Goal: Find specific page/section: Find specific page/section

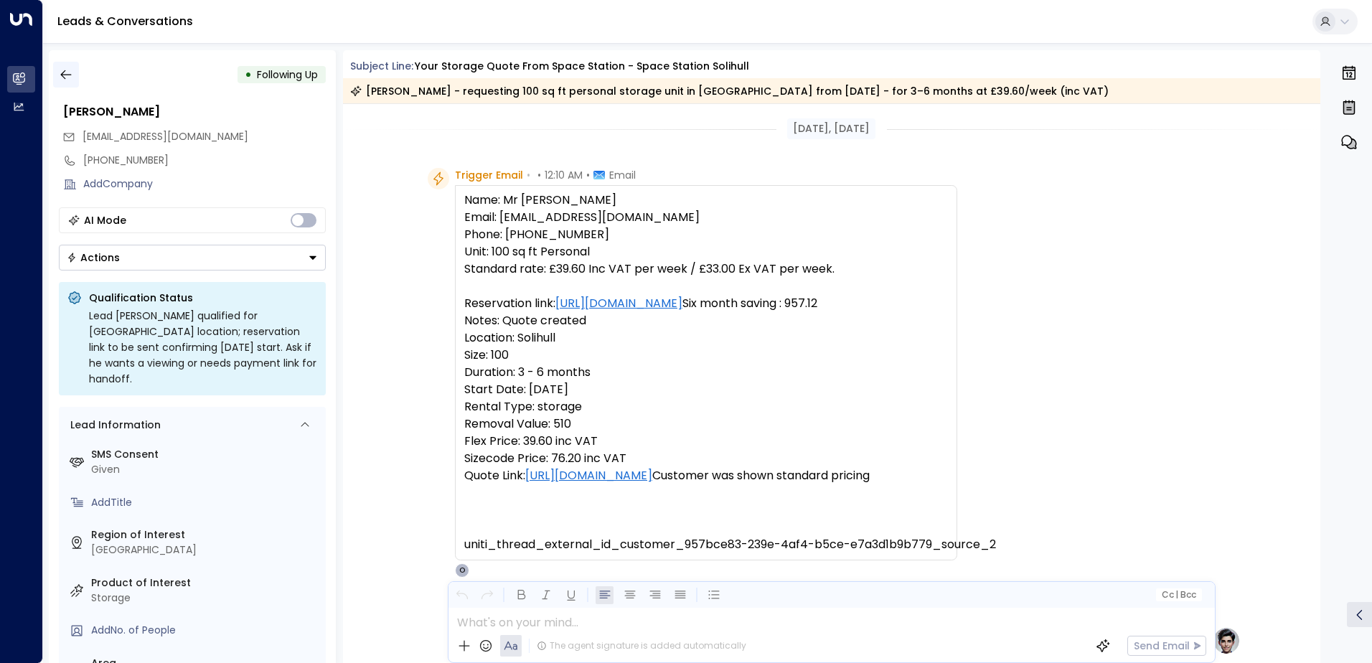
scroll to position [542, 0]
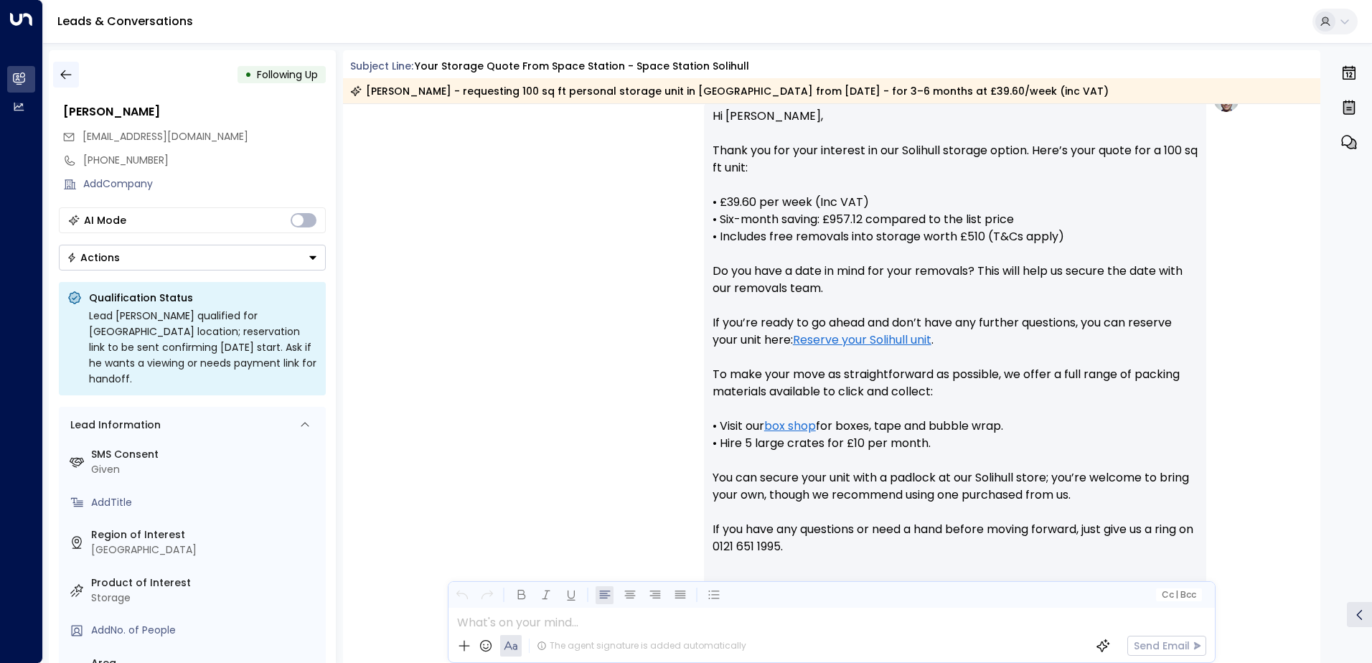
click at [72, 71] on icon "button" at bounding box center [66, 74] width 14 height 14
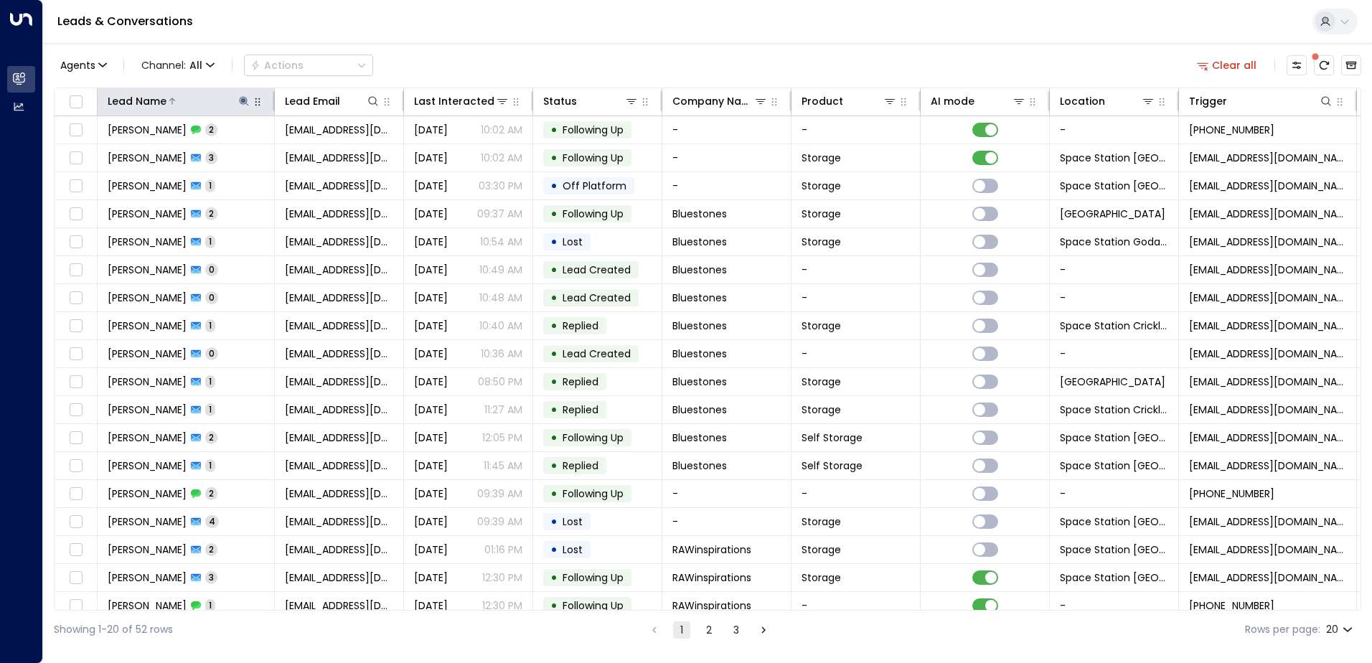
click at [245, 103] on icon at bounding box center [243, 100] width 9 height 9
type input "*"
type input "********"
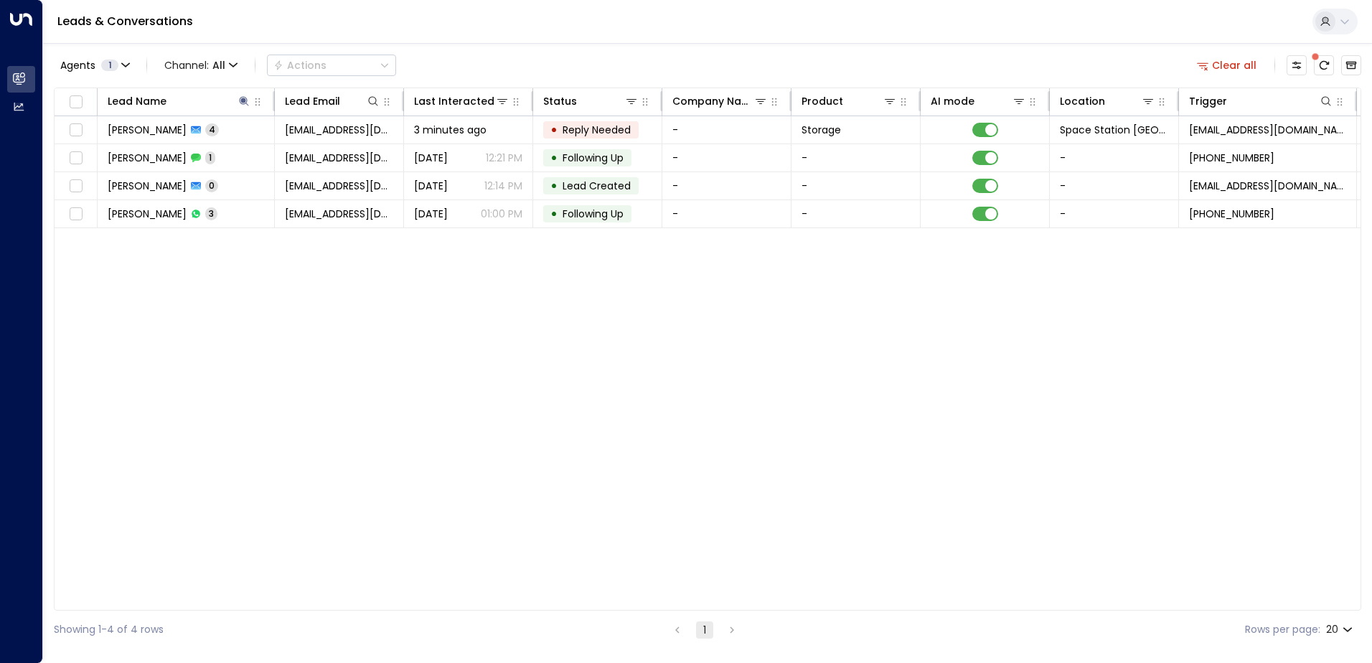
click at [401, 278] on div "Lead Name Lead Email Last Interacted Status Company Name Product AI mode Locati…" at bounding box center [708, 349] width 1308 height 523
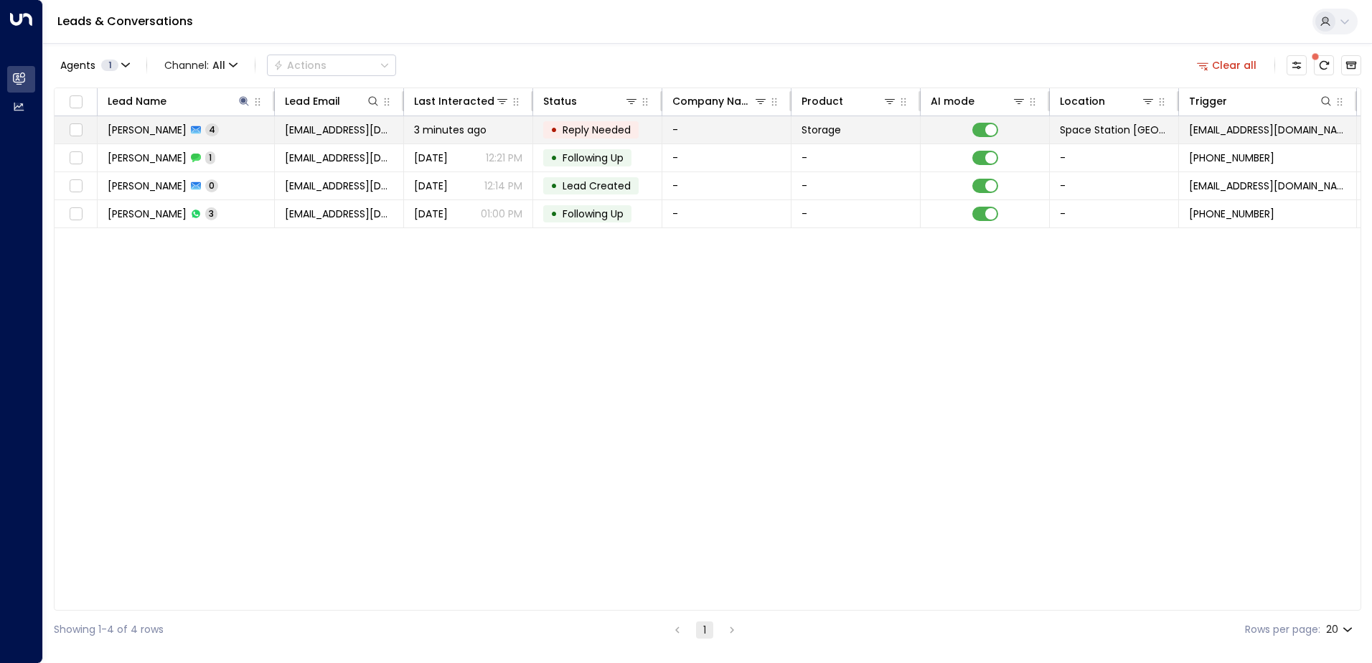
click at [462, 129] on span "3 minutes ago" at bounding box center [450, 130] width 72 height 14
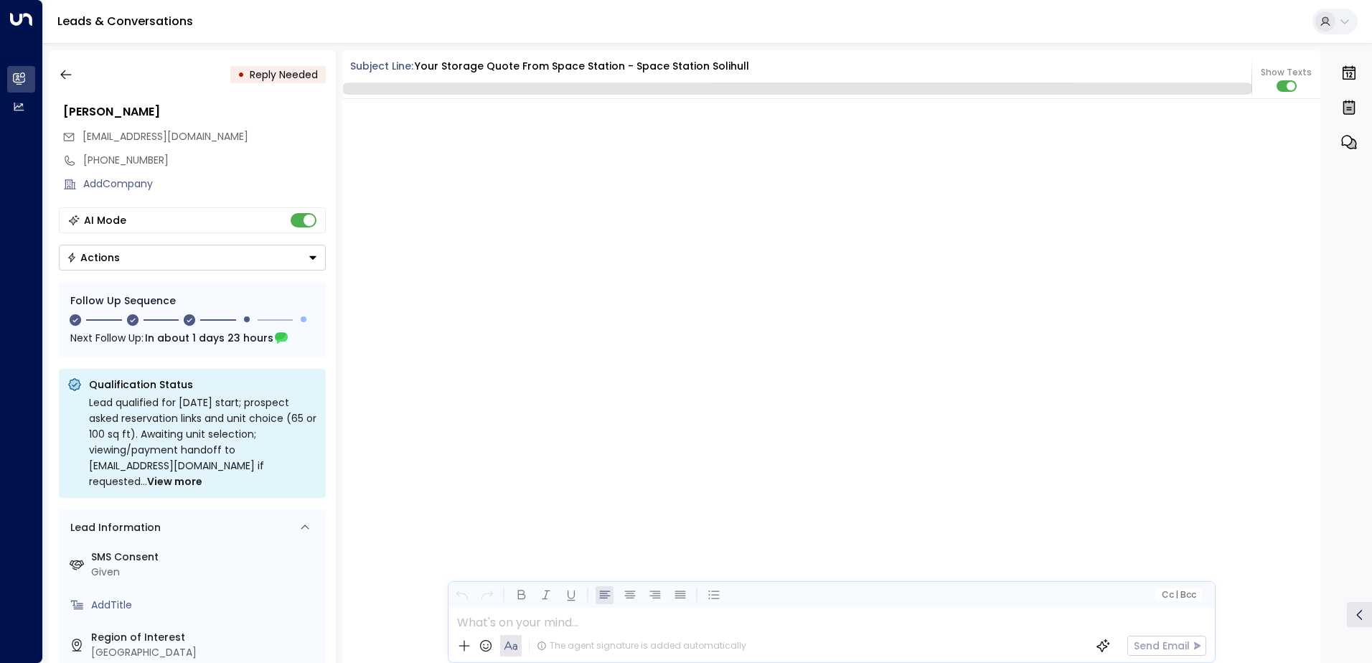
scroll to position [2189, 0]
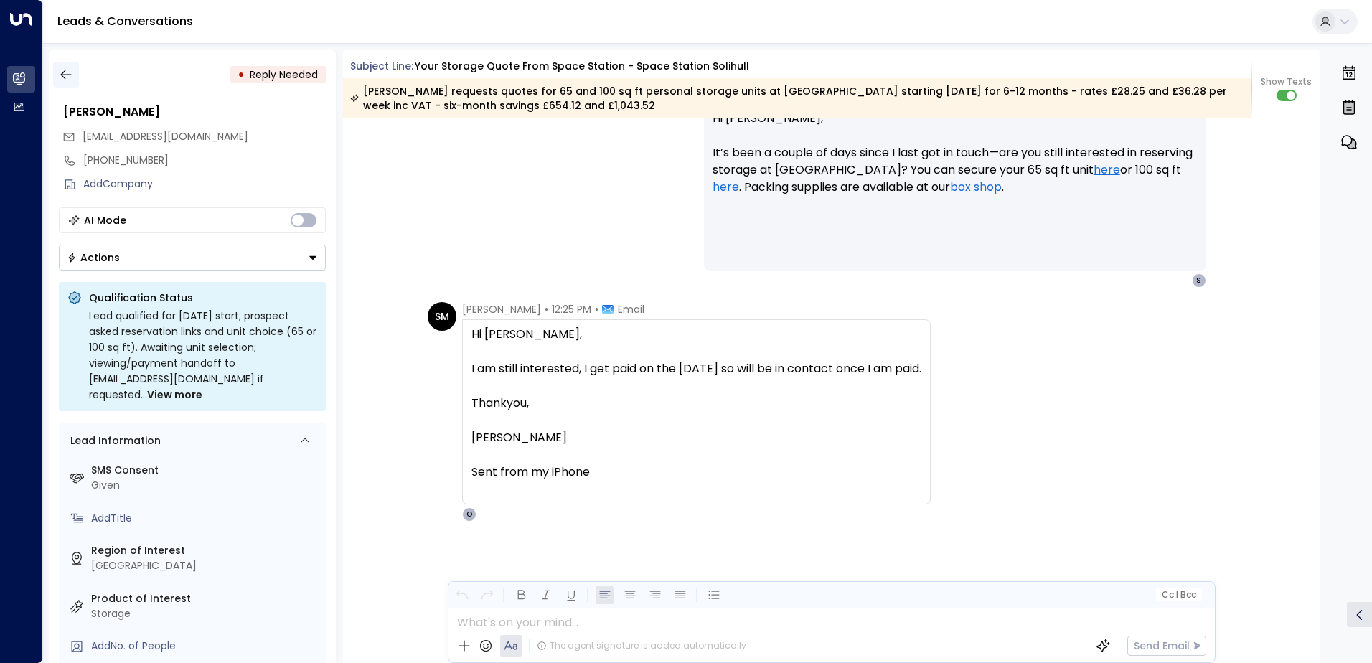
click at [62, 76] on icon "button" at bounding box center [65, 74] width 11 height 9
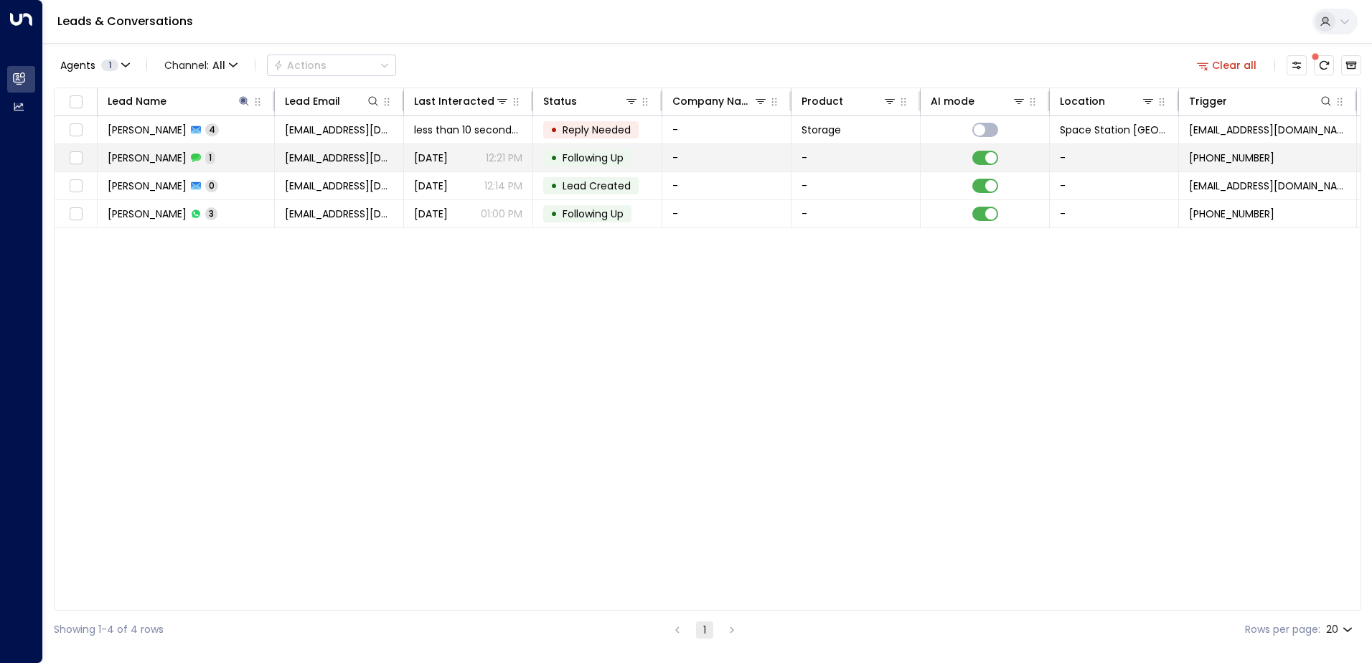
click at [249, 156] on td "[PERSON_NAME] 1" at bounding box center [186, 157] width 177 height 27
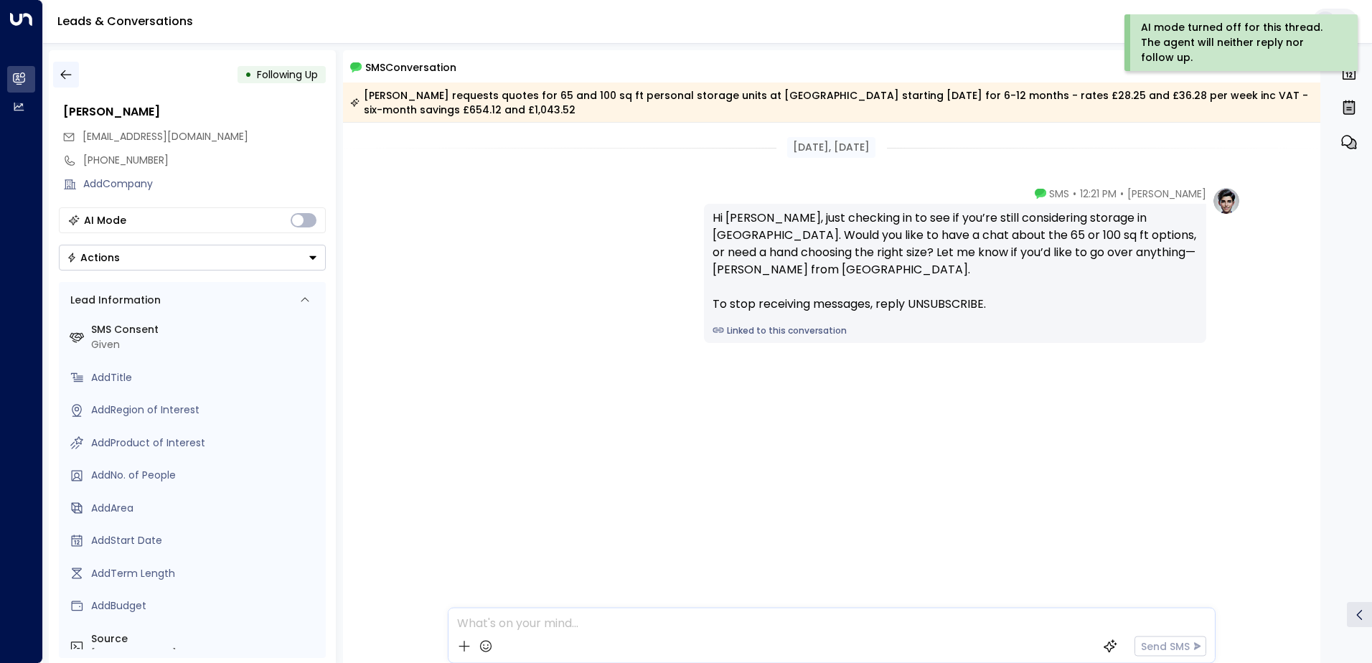
click at [60, 70] on icon "button" at bounding box center [66, 74] width 14 height 14
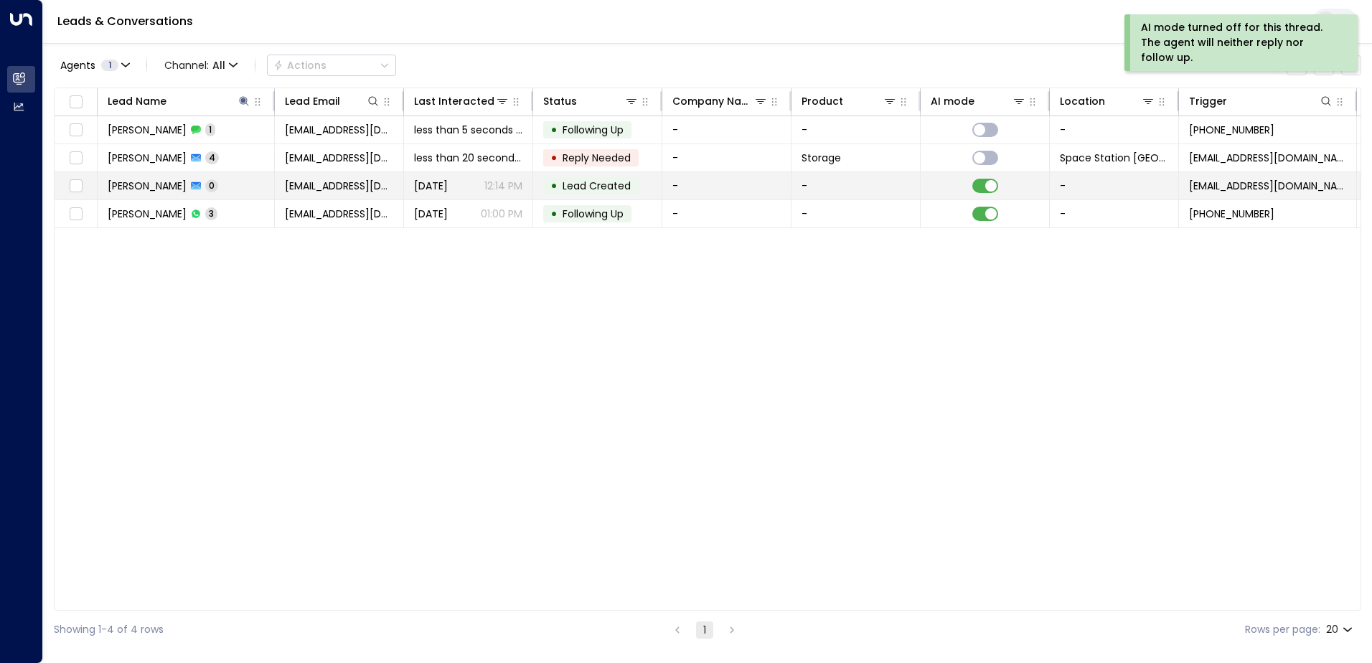
click at [187, 189] on span "[PERSON_NAME]" at bounding box center [147, 186] width 79 height 14
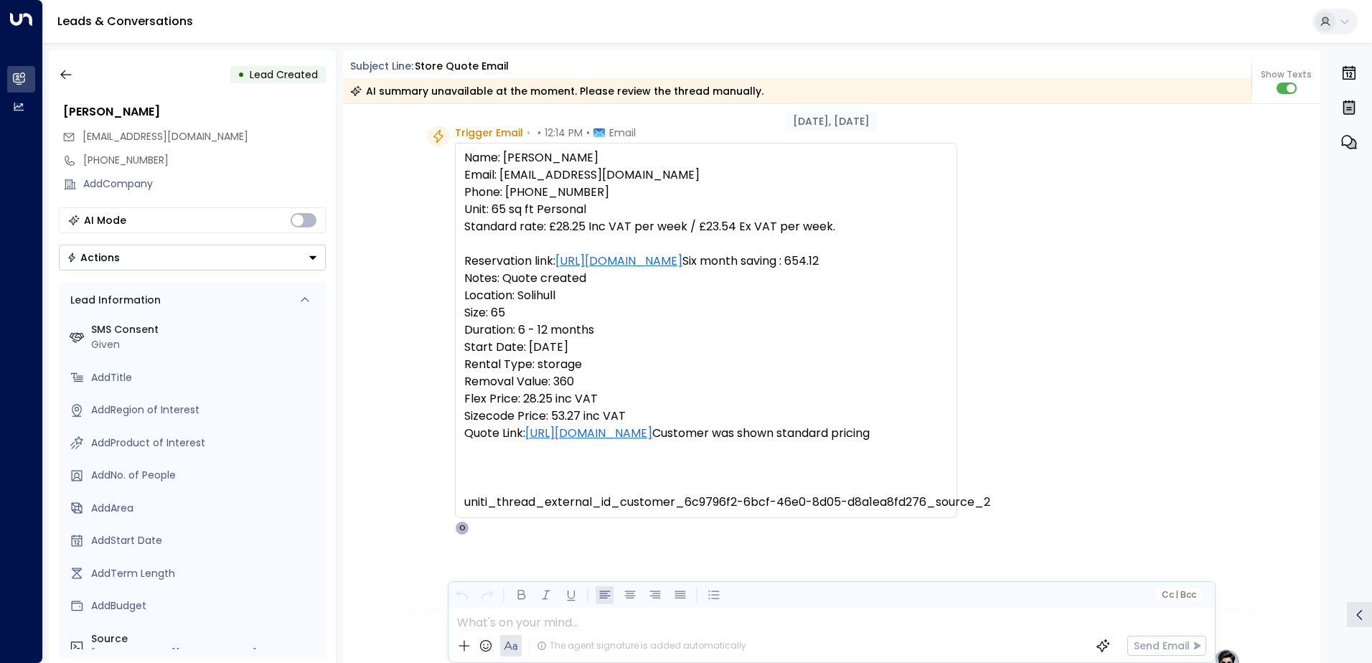
scroll to position [40, 0]
click at [67, 75] on icon "button" at bounding box center [65, 74] width 11 height 9
